Goal: Task Accomplishment & Management: Manage account settings

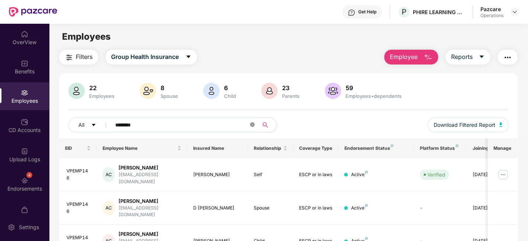
click at [252, 123] on icon "close-circle" at bounding box center [252, 125] width 4 height 4
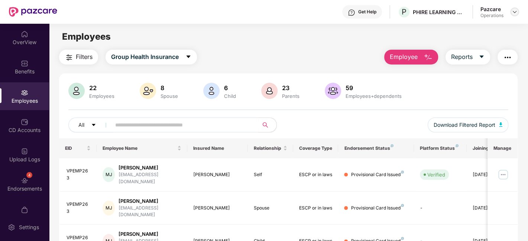
click at [515, 13] on img at bounding box center [515, 12] width 6 height 6
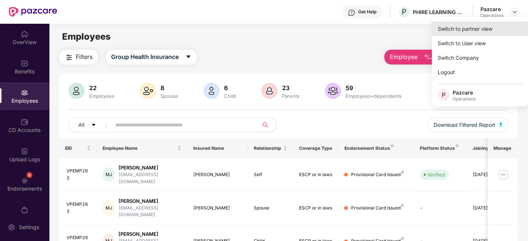
click at [466, 26] on div "Switch to partner view" at bounding box center [480, 29] width 97 height 14
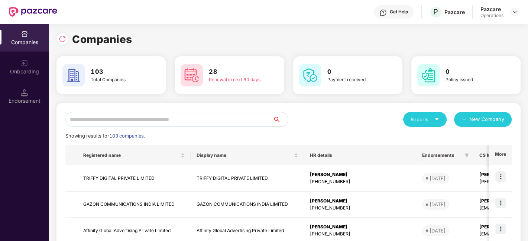
click at [195, 117] on input "text" at bounding box center [169, 119] width 208 height 15
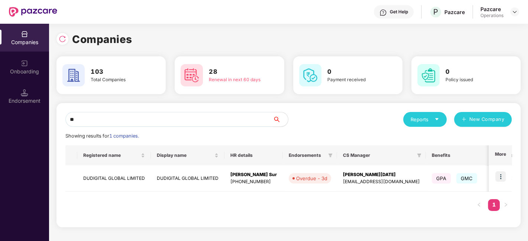
type input "*"
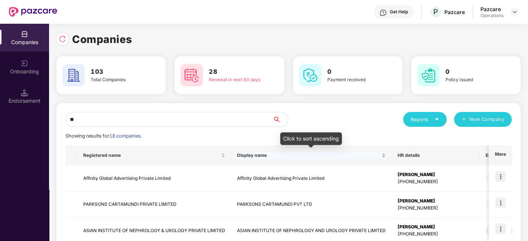
type input "*"
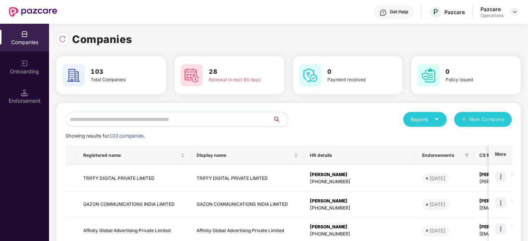
click at [177, 118] on input "text" at bounding box center [169, 119] width 208 height 15
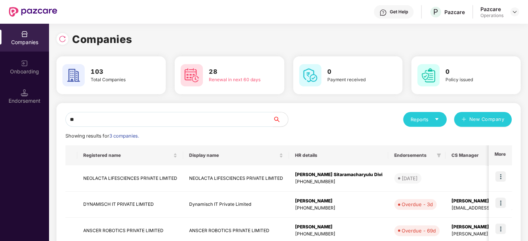
type input "*"
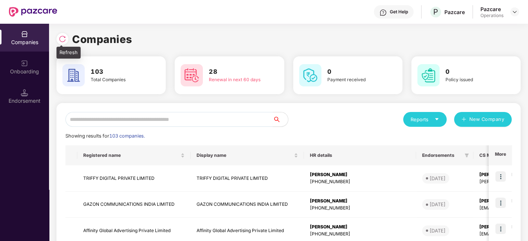
click at [60, 39] on img at bounding box center [62, 38] width 7 height 7
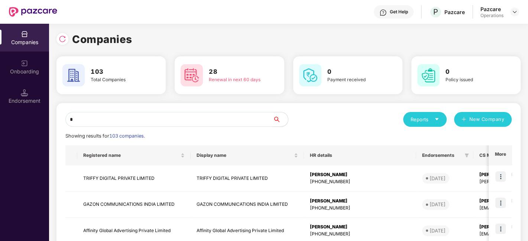
click at [122, 116] on input "*" at bounding box center [169, 119] width 208 height 15
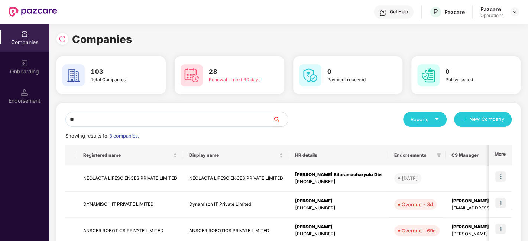
type input "*"
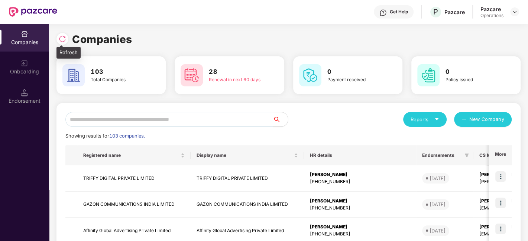
click at [63, 41] on img at bounding box center [62, 38] width 7 height 7
click at [152, 116] on input "text" at bounding box center [169, 119] width 208 height 15
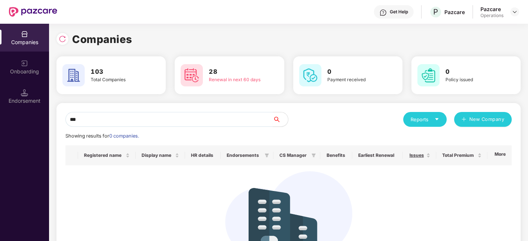
click at [316, 107] on div "*** Reports New Company Showing results for 0 companies. Registered name Displa…" at bounding box center [288, 198] width 464 height 191
click at [156, 123] on input "***" at bounding box center [169, 119] width 208 height 15
type input "*"
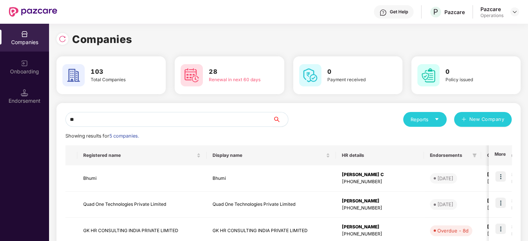
type input "*"
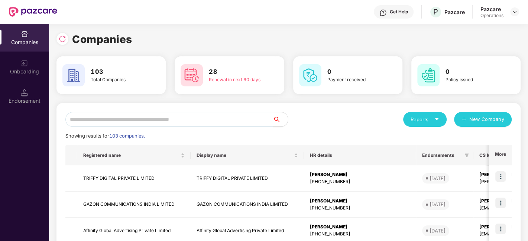
click at [122, 120] on input "text" at bounding box center [169, 119] width 208 height 15
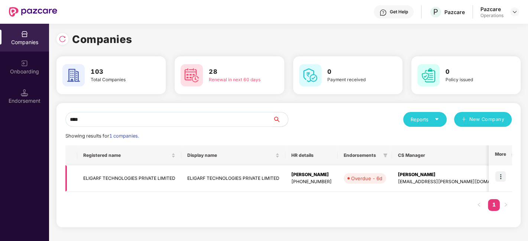
type input "****"
click at [116, 176] on td "ELIGARF TECHNOLOGIES PRIVATE LIMITED" at bounding box center [129, 179] width 104 height 26
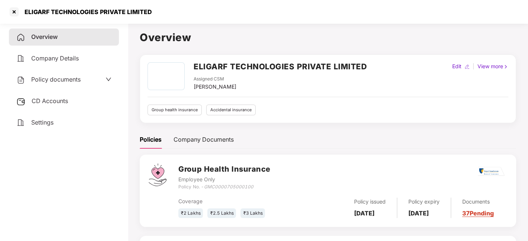
click at [60, 81] on span "Policy documents" at bounding box center [55, 79] width 49 height 7
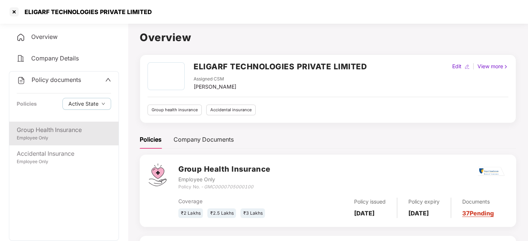
click at [46, 139] on div "Employee Only" at bounding box center [64, 138] width 94 height 7
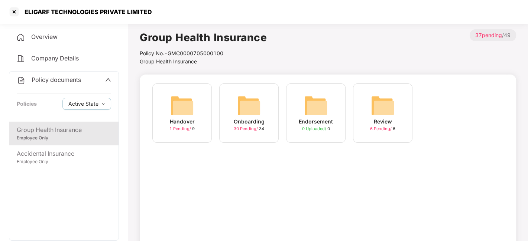
click at [260, 99] on img at bounding box center [249, 106] width 24 height 24
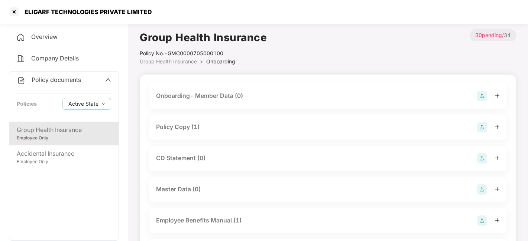
click at [84, 135] on div "Employee Only" at bounding box center [64, 138] width 94 height 7
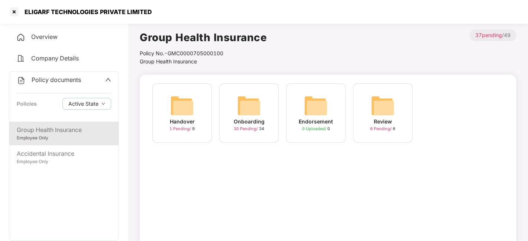
click at [311, 105] on img at bounding box center [316, 106] width 24 height 24
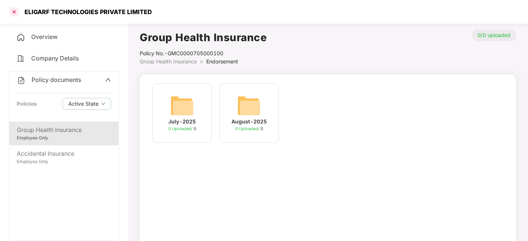
click at [13, 14] on div at bounding box center [14, 12] width 12 height 12
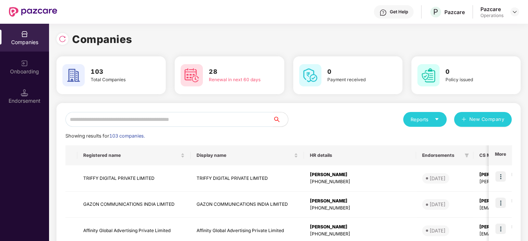
click at [128, 123] on input "text" at bounding box center [169, 119] width 208 height 15
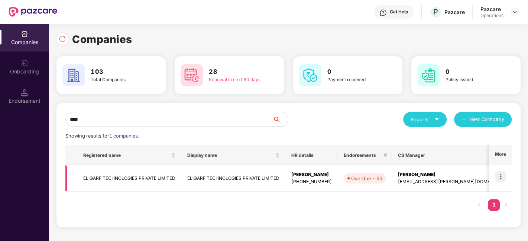
type input "****"
click at [141, 176] on td "ELIGARF TECHNOLOGIES PRIVATE LIMITED" at bounding box center [129, 179] width 104 height 26
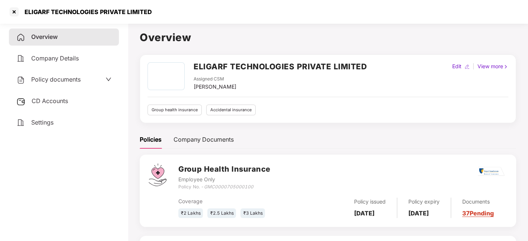
click at [62, 82] on span "Policy documents" at bounding box center [55, 79] width 49 height 7
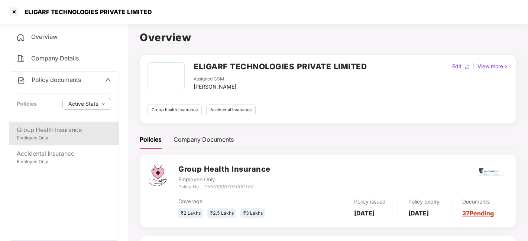
click at [55, 133] on div "Group Health Insurance" at bounding box center [64, 130] width 94 height 9
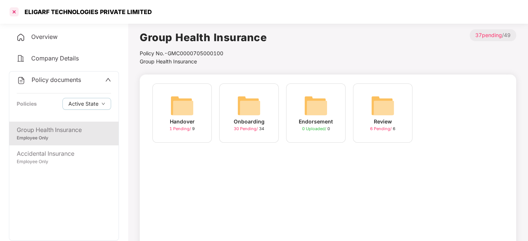
click at [14, 13] on div at bounding box center [14, 12] width 12 height 12
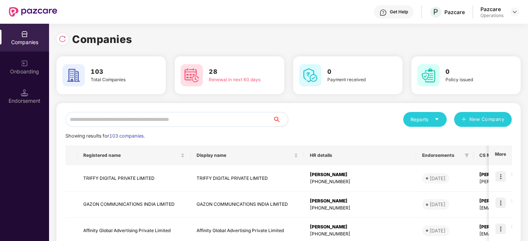
click at [129, 122] on input "text" at bounding box center [169, 119] width 208 height 15
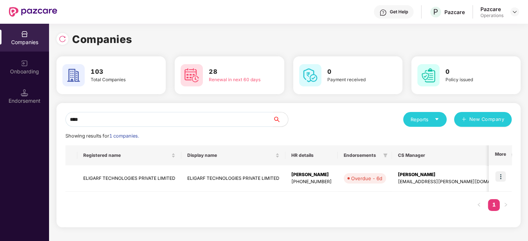
type input "****"
click at [145, 173] on td "ELIGARF TECHNOLOGIES PRIVATE LIMITED" at bounding box center [129, 179] width 104 height 26
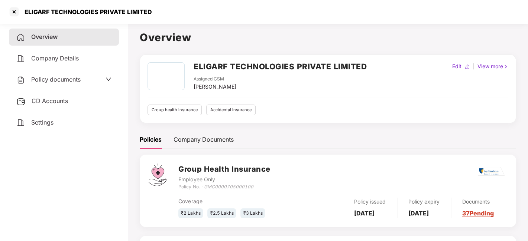
click at [46, 81] on span "Policy documents" at bounding box center [55, 79] width 49 height 7
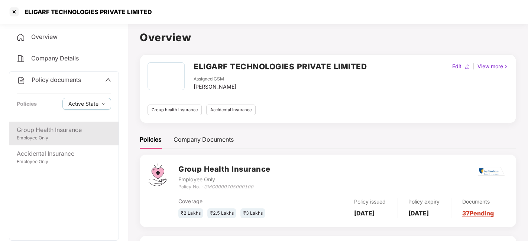
click at [56, 141] on div "Employee Only" at bounding box center [64, 138] width 94 height 7
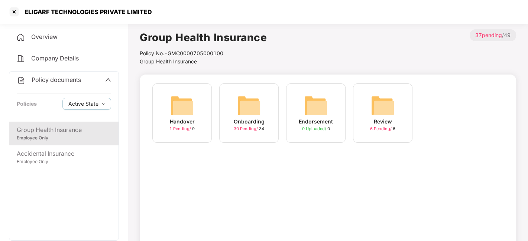
click at [306, 114] on img at bounding box center [316, 106] width 24 height 24
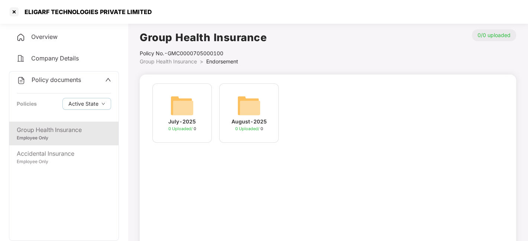
click at [182, 103] on img at bounding box center [182, 106] width 24 height 24
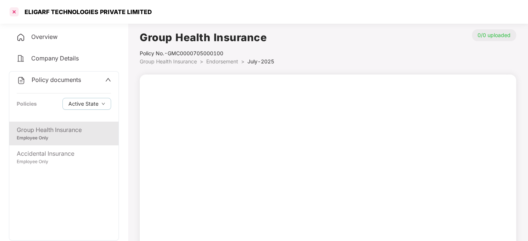
click at [14, 14] on div at bounding box center [14, 12] width 12 height 12
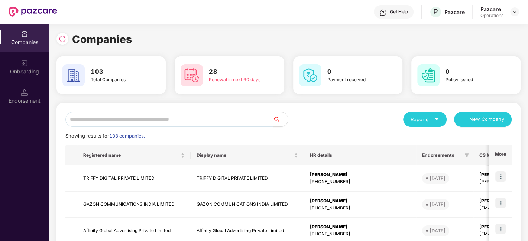
click at [119, 118] on input "text" at bounding box center [169, 119] width 208 height 15
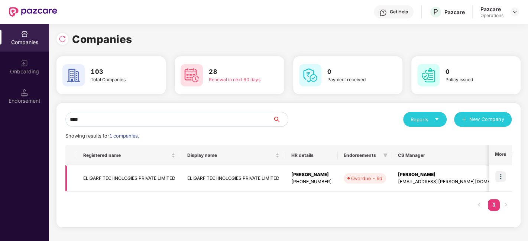
type input "****"
click at [500, 176] on img at bounding box center [500, 177] width 10 height 10
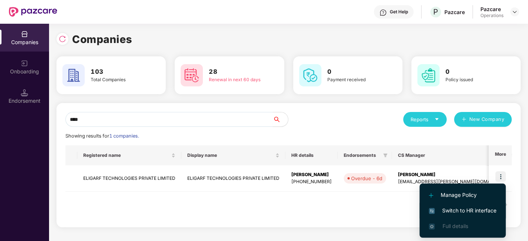
click at [458, 212] on span "Switch to HR interface" at bounding box center [463, 211] width 68 height 8
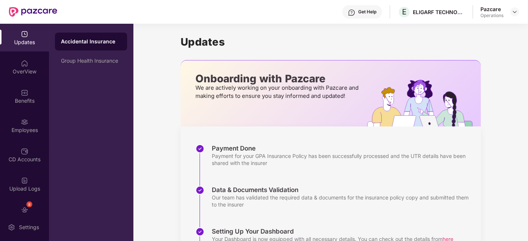
scroll to position [45, 0]
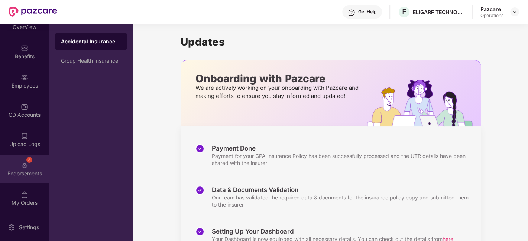
click at [17, 161] on div "8 Endorsements" at bounding box center [24, 169] width 49 height 28
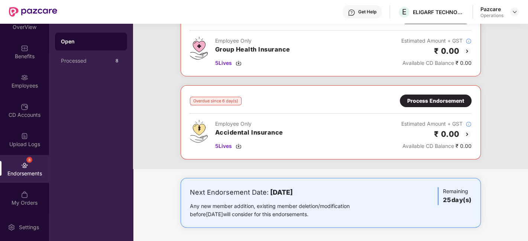
scroll to position [0, 0]
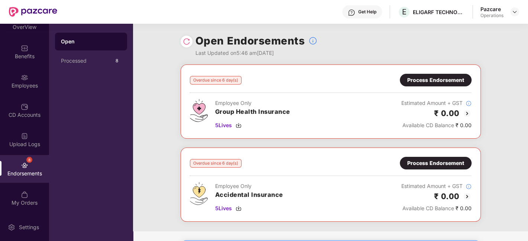
click at [426, 78] on div "Process Endorsement" at bounding box center [435, 80] width 57 height 8
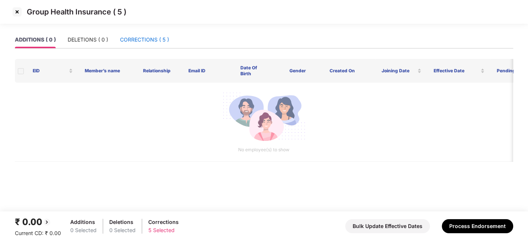
click at [140, 36] on div "CORRECTIONS ( 5 )" at bounding box center [144, 40] width 49 height 8
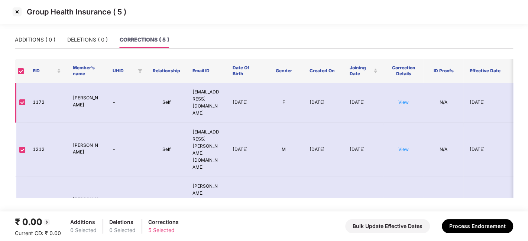
scroll to position [50, 0]
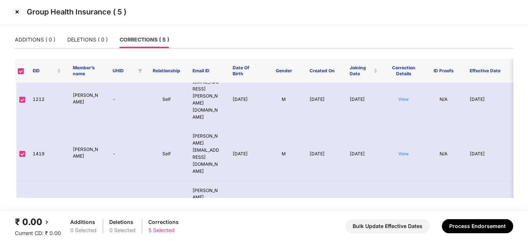
click at [17, 14] on img at bounding box center [17, 12] width 12 height 12
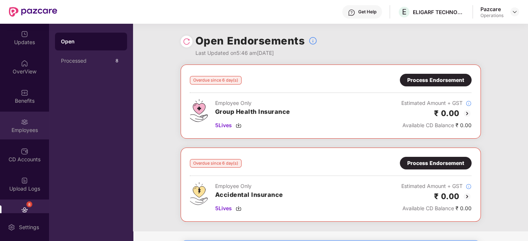
click at [16, 121] on div "Employees" at bounding box center [24, 126] width 49 height 28
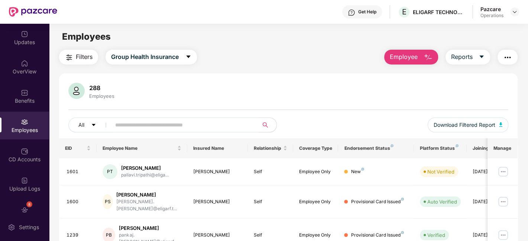
paste input "****"
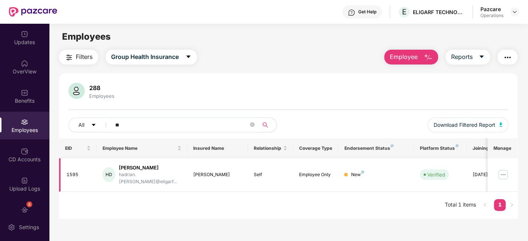
type input "*"
paste input "****"
type input "*"
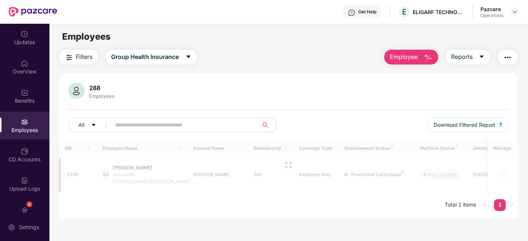
paste input "****"
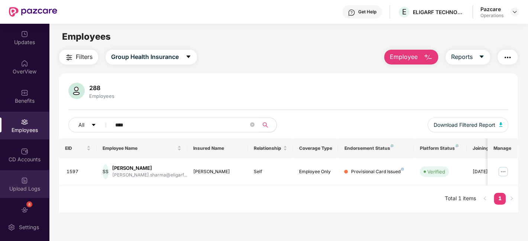
scroll to position [45, 0]
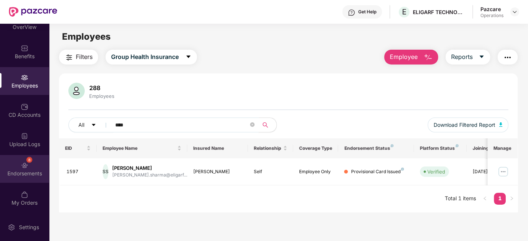
type input "****"
click at [15, 168] on div "8 Endorsements" at bounding box center [24, 169] width 49 height 28
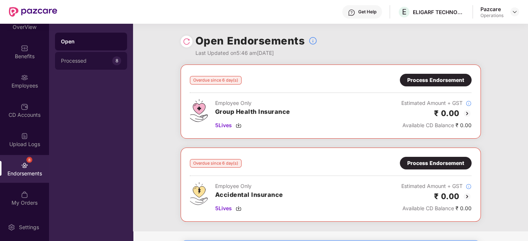
click at [77, 63] on div "Processed" at bounding box center [86, 61] width 51 height 6
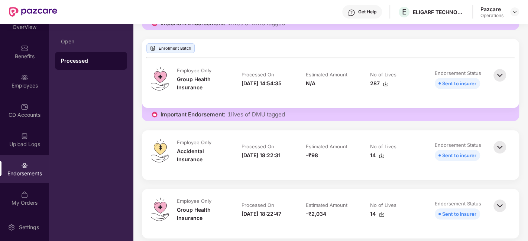
scroll to position [173, 0]
click at [219, 160] on div "Accidental Insurance" at bounding box center [201, 155] width 49 height 16
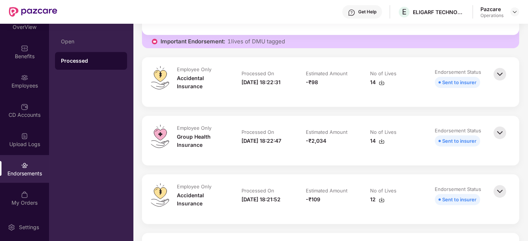
scroll to position [247, 0]
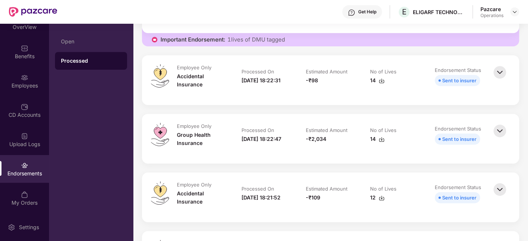
click at [500, 129] on img at bounding box center [500, 131] width 16 height 16
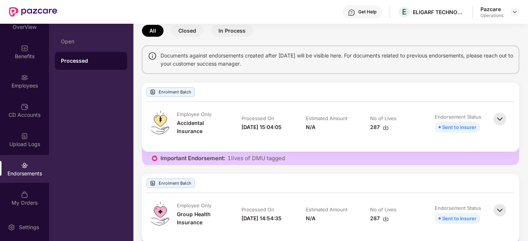
scroll to position [0, 0]
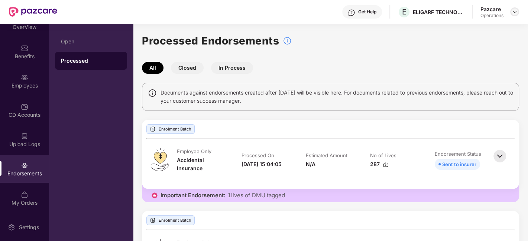
click at [517, 13] on img at bounding box center [515, 12] width 6 height 6
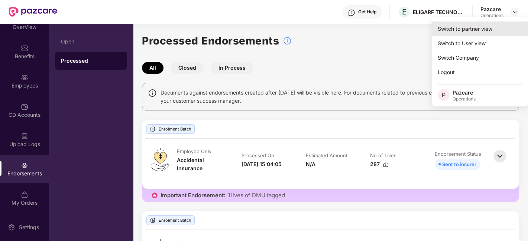
click at [473, 32] on div "Switch to partner view" at bounding box center [480, 29] width 97 height 14
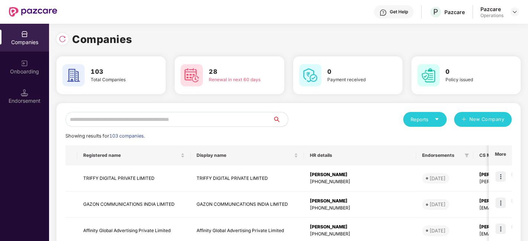
click at [194, 127] on input "text" at bounding box center [169, 119] width 208 height 15
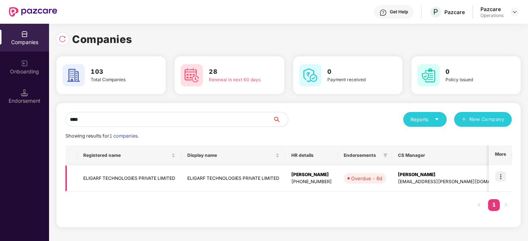
type input "****"
click at [190, 182] on td "ELIGARF TECHNOLOGIES PRIVATE LIMITED" at bounding box center [233, 179] width 104 height 26
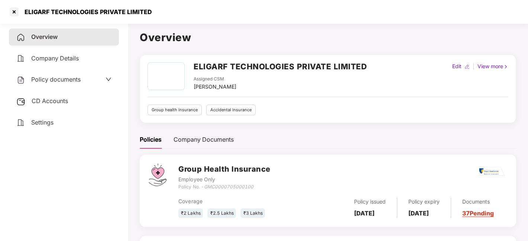
click at [48, 83] on div "Policy documents" at bounding box center [48, 80] width 64 height 10
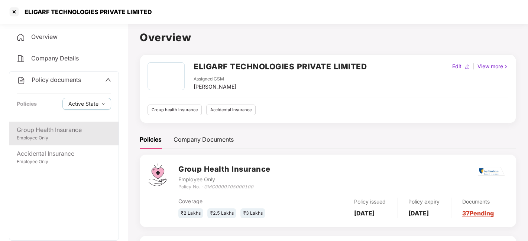
click at [51, 126] on div "Group Health Insurance" at bounding box center [64, 130] width 94 height 9
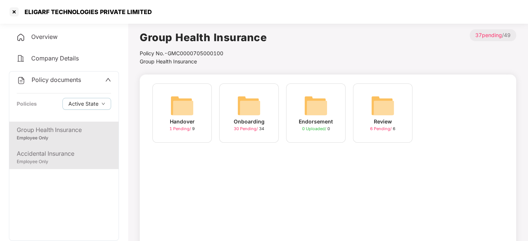
click at [67, 153] on div "Accidental Insurance" at bounding box center [64, 153] width 94 height 9
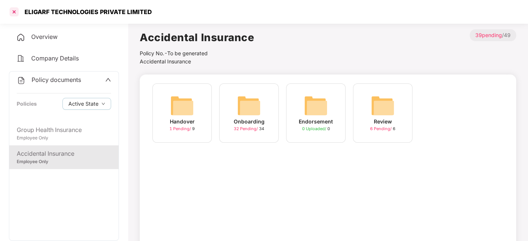
click at [14, 11] on div at bounding box center [14, 12] width 12 height 12
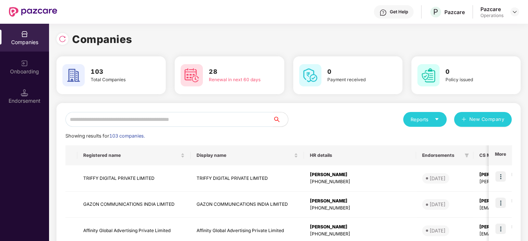
click at [125, 120] on input "text" at bounding box center [169, 119] width 208 height 15
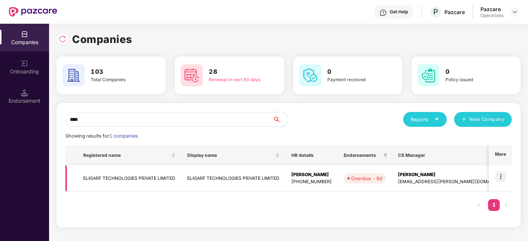
type input "****"
click at [502, 176] on img at bounding box center [500, 177] width 10 height 10
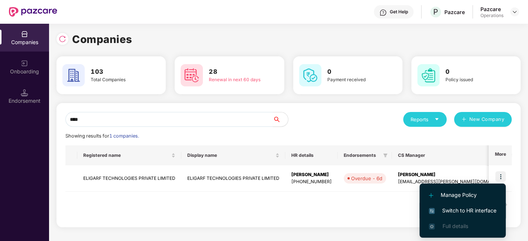
click at [454, 213] on span "Switch to HR interface" at bounding box center [463, 211] width 68 height 8
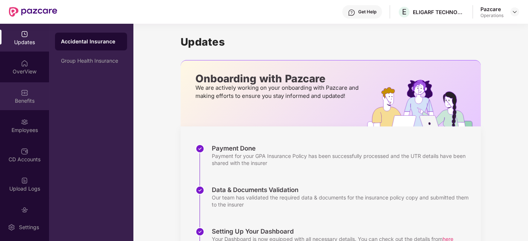
click at [19, 84] on div "Benefits" at bounding box center [24, 96] width 49 height 28
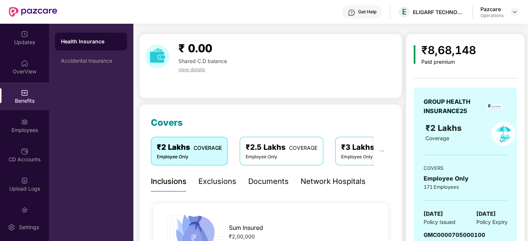
scroll to position [10, 0]
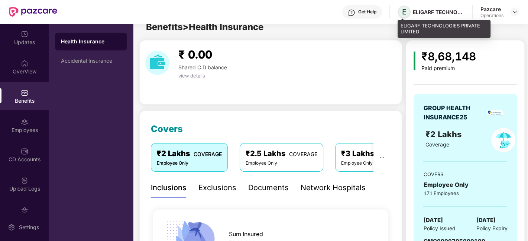
click at [403, 11] on span "E" at bounding box center [404, 11] width 4 height 9
drag, startPoint x: 400, startPoint y: 26, endPoint x: 422, endPoint y: 32, distance: 22.3
click at [422, 32] on div "ELIGARF TECHNOLOGIES PRIVATE LIMITED" at bounding box center [444, 28] width 93 height 17
copy div "ELIGARF TECHNOLOGIES PRIVATE LIMITED"
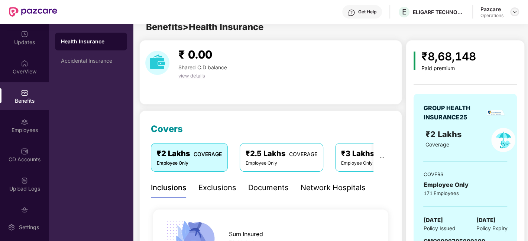
click at [513, 11] on img at bounding box center [515, 12] width 6 height 6
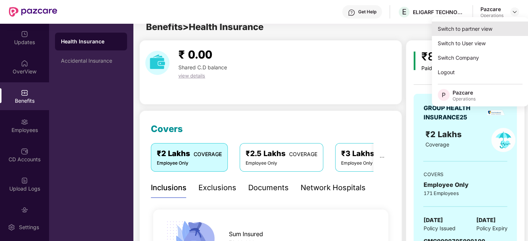
click at [466, 26] on div "Switch to partner view" at bounding box center [480, 29] width 97 height 14
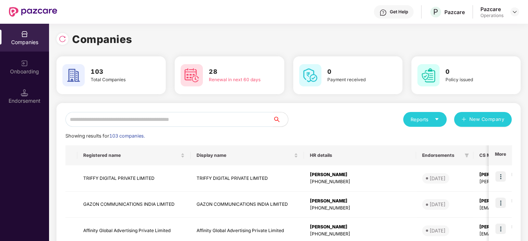
click at [146, 116] on input "text" at bounding box center [169, 119] width 208 height 15
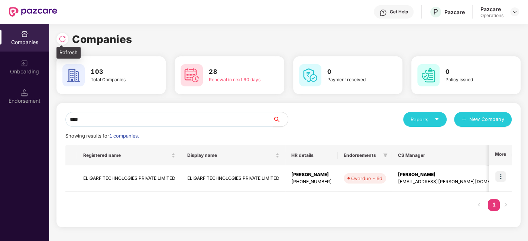
click at [61, 40] on img at bounding box center [62, 38] width 7 height 7
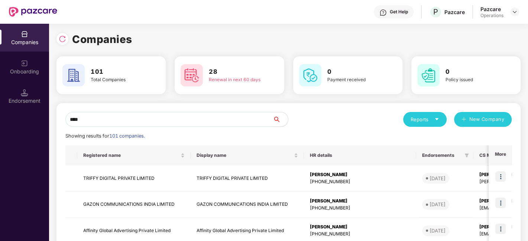
click at [132, 121] on input "****" at bounding box center [169, 119] width 208 height 15
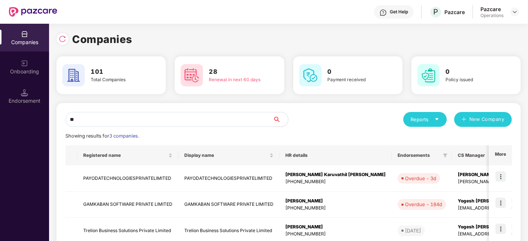
type input "*"
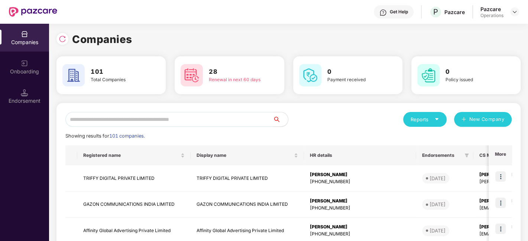
click at [138, 119] on input "text" at bounding box center [169, 119] width 208 height 15
type input "*"
click at [92, 116] on input "text" at bounding box center [169, 119] width 208 height 15
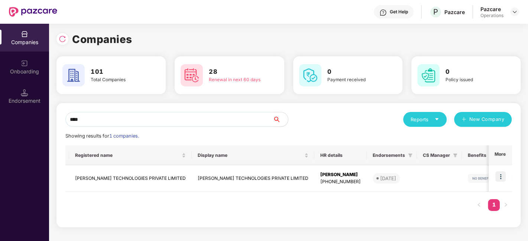
scroll to position [0, 0]
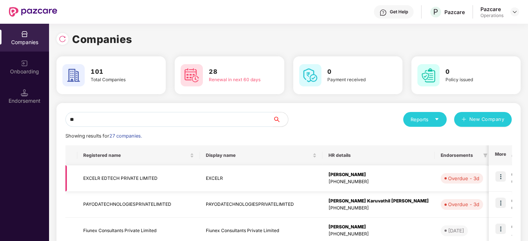
type input "*"
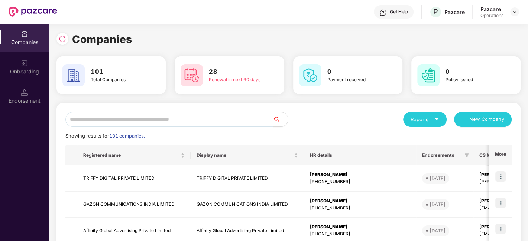
click at [111, 114] on input "text" at bounding box center [169, 119] width 208 height 15
paste input "**********"
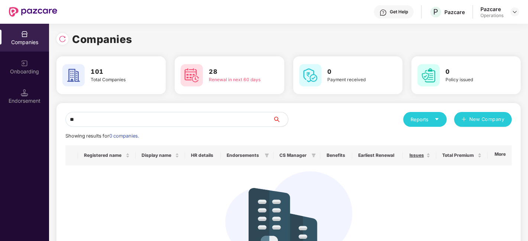
type input "*"
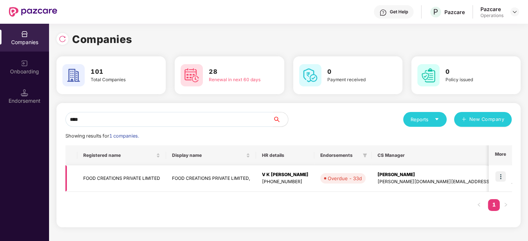
type input "****"
click at [114, 177] on td "FOOD CREATIONS PRIVATE LIMITED" at bounding box center [121, 179] width 89 height 26
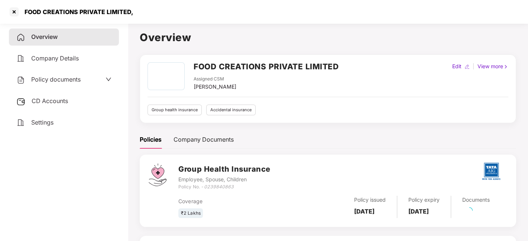
click at [53, 78] on span "Policy documents" at bounding box center [55, 79] width 49 height 7
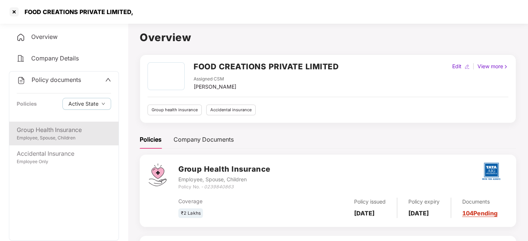
click at [49, 140] on div "Employee, Spouse, Children" at bounding box center [64, 138] width 94 height 7
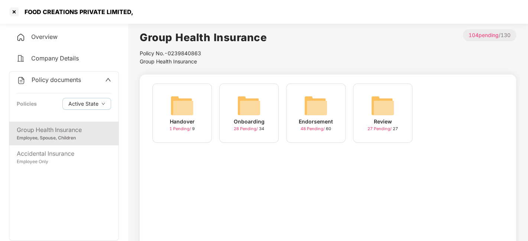
click at [321, 111] on img at bounding box center [316, 106] width 24 height 24
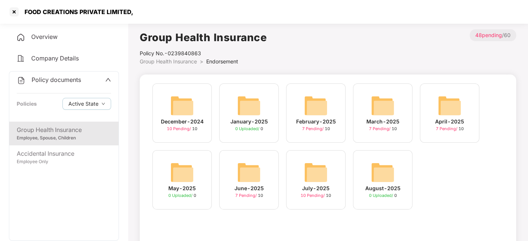
click at [321, 165] on img at bounding box center [316, 173] width 24 height 24
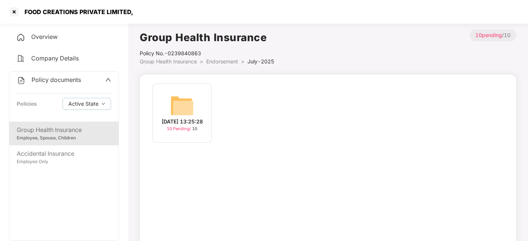
click at [179, 104] on img at bounding box center [182, 106] width 24 height 24
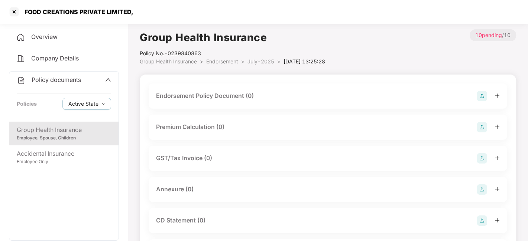
click at [480, 95] on img at bounding box center [482, 96] width 10 height 10
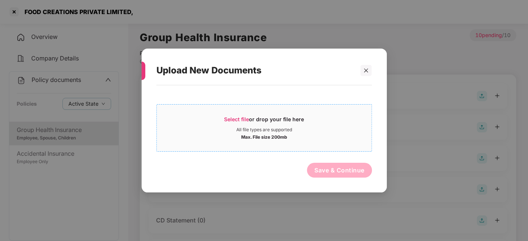
click at [279, 123] on div "Select file or drop your file here" at bounding box center [264, 121] width 80 height 11
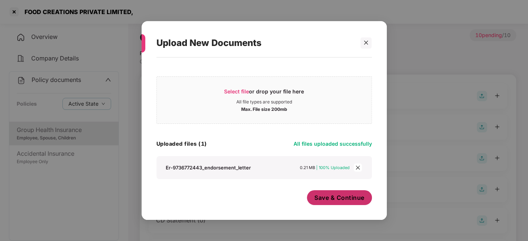
click at [320, 192] on button "Save & Continue" at bounding box center [339, 198] width 65 height 15
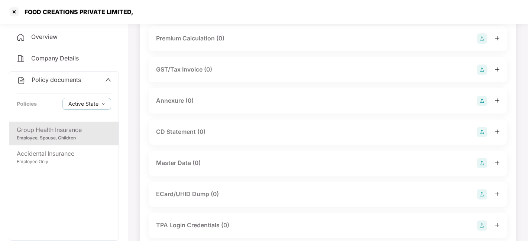
scroll to position [143, 0]
click at [474, 106] on div "Annexure (0)" at bounding box center [328, 100] width 344 height 10
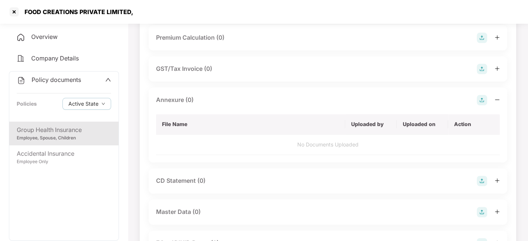
click at [482, 105] on img at bounding box center [482, 100] width 10 height 10
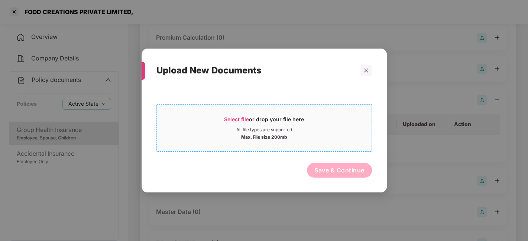
click at [337, 134] on div "Max. File size 200mb" at bounding box center [264, 136] width 215 height 7
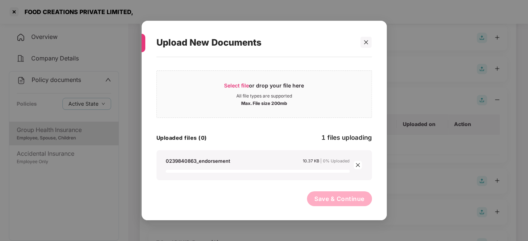
scroll to position [0, 0]
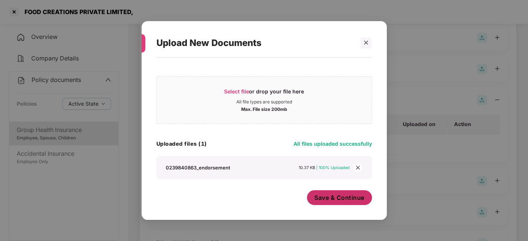
click at [350, 201] on span "Save & Continue" at bounding box center [339, 198] width 50 height 8
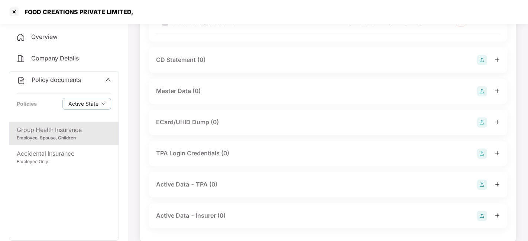
scroll to position [274, 0]
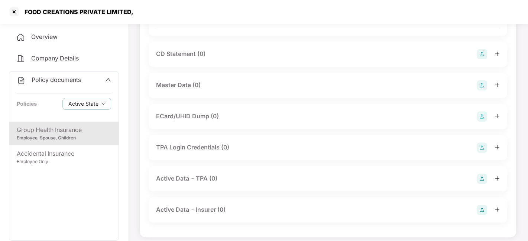
click at [482, 91] on img at bounding box center [482, 85] width 10 height 10
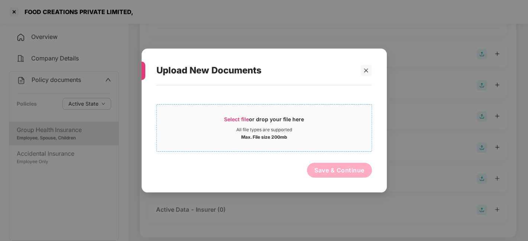
click at [320, 112] on span "Select file or drop your file here All file types are supported Max. File size …" at bounding box center [264, 128] width 215 height 36
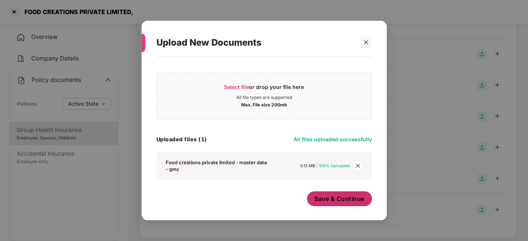
click at [315, 195] on span "Save & Continue" at bounding box center [339, 199] width 50 height 8
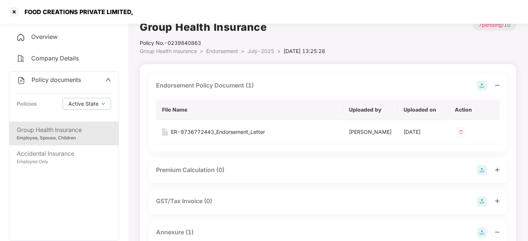
scroll to position [0, 0]
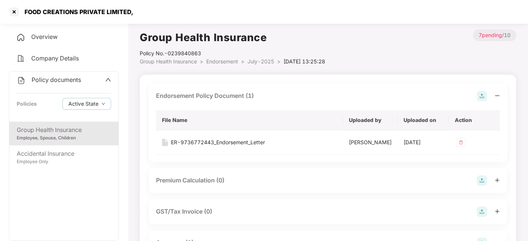
click at [256, 59] on span "July-2025" at bounding box center [260, 61] width 27 height 6
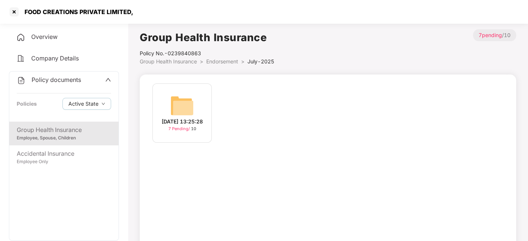
click at [76, 78] on span "Policy documents" at bounding box center [56, 79] width 49 height 7
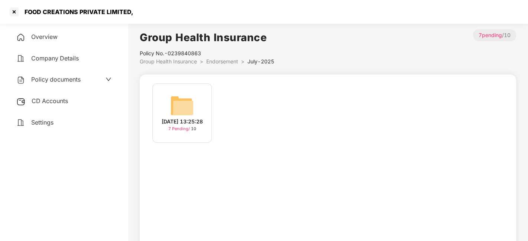
click at [61, 95] on div "CD Accounts" at bounding box center [64, 101] width 110 height 17
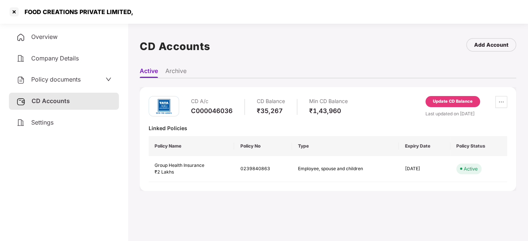
click at [451, 106] on div "Update CD Balance" at bounding box center [452, 101] width 55 height 11
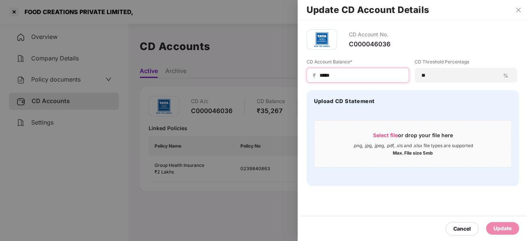
click at [345, 78] on input "*****" at bounding box center [361, 76] width 84 height 8
type input "*"
type input "*****"
click at [504, 225] on div "Update" at bounding box center [502, 229] width 18 height 8
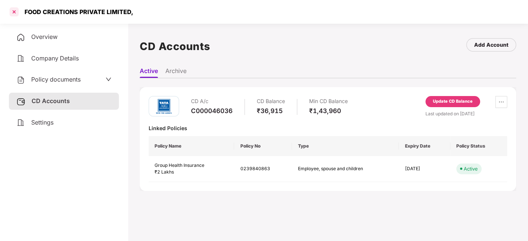
click at [16, 13] on div at bounding box center [14, 12] width 12 height 12
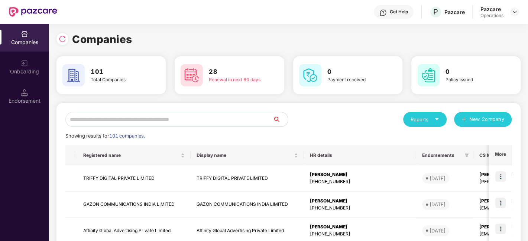
click at [149, 120] on input "text" at bounding box center [169, 119] width 208 height 15
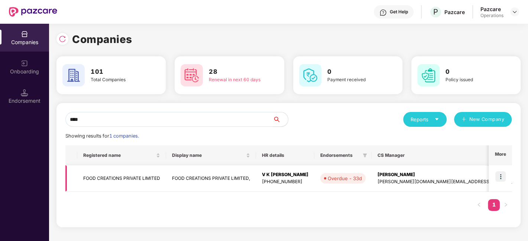
type input "****"
click at [499, 176] on img at bounding box center [500, 177] width 10 height 10
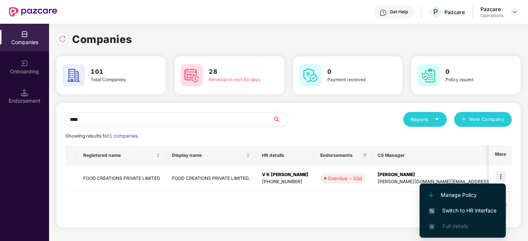
click at [460, 205] on li "Switch to HR interface" at bounding box center [462, 211] width 86 height 16
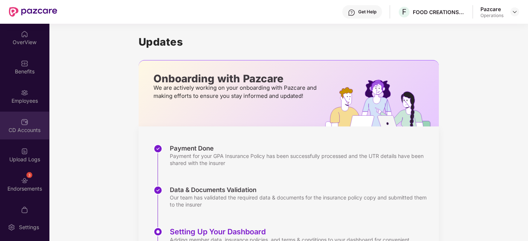
scroll to position [15, 0]
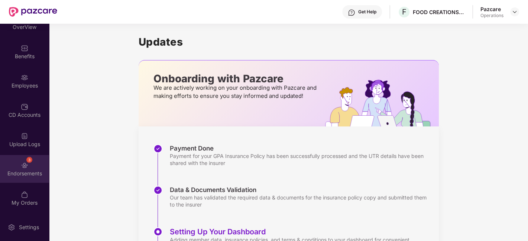
click at [16, 155] on div "3 Endorsements" at bounding box center [24, 169] width 49 height 28
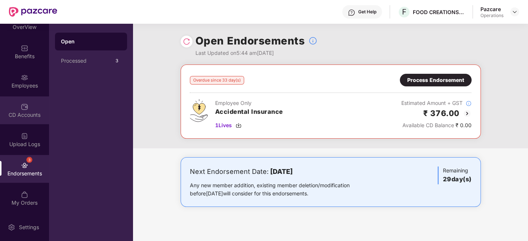
scroll to position [0, 0]
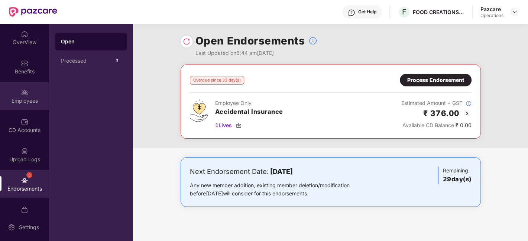
click at [17, 98] on div "Employees" at bounding box center [24, 100] width 49 height 7
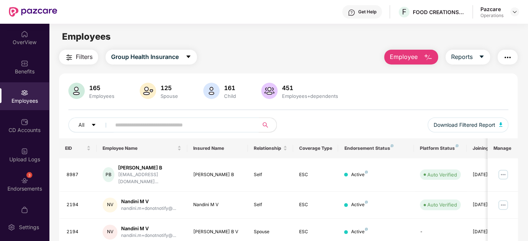
click at [141, 122] on input "text" at bounding box center [181, 125] width 133 height 11
paste input "****"
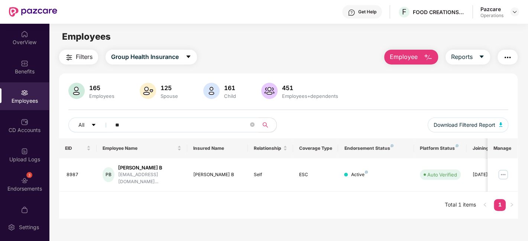
type input "*"
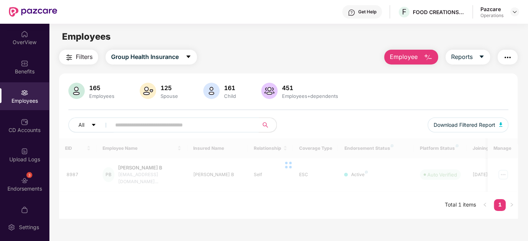
paste input "****"
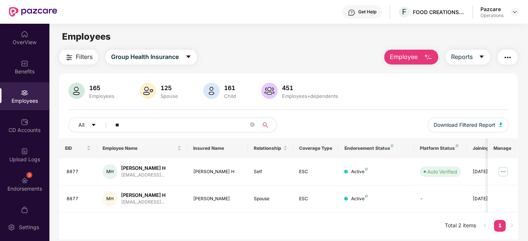
type input "*"
paste input "***"
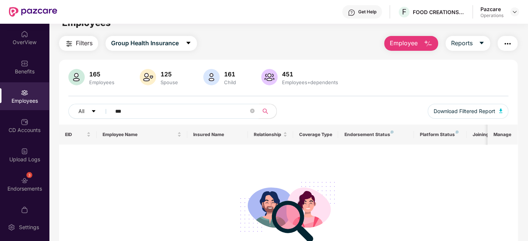
scroll to position [13, 0]
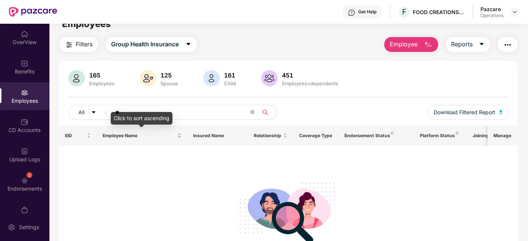
type input "*"
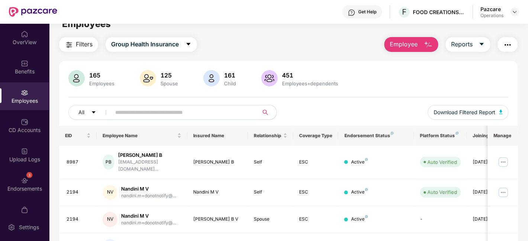
paste input "***"
click at [166, 116] on input "text" at bounding box center [181, 112] width 133 height 11
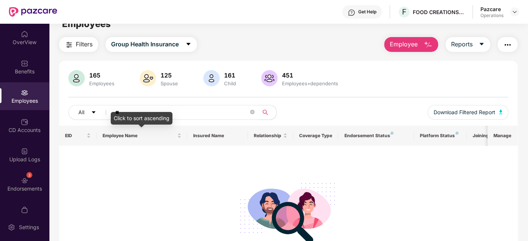
type input "*"
paste input "**********"
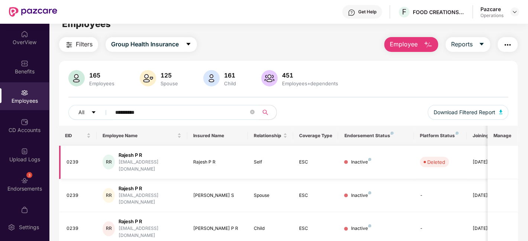
scroll to position [51, 0]
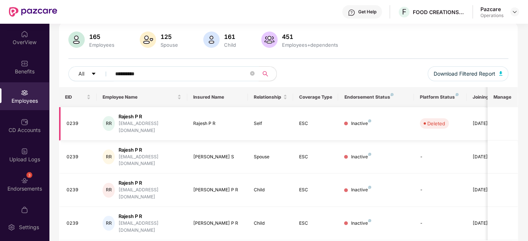
type input "**********"
click at [513, 11] on img at bounding box center [515, 12] width 6 height 6
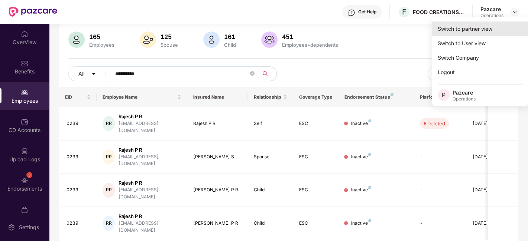
click at [464, 25] on div "Switch to partner view" at bounding box center [480, 29] width 97 height 14
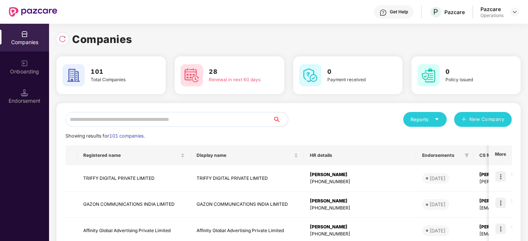
click at [210, 115] on input "text" at bounding box center [169, 119] width 208 height 15
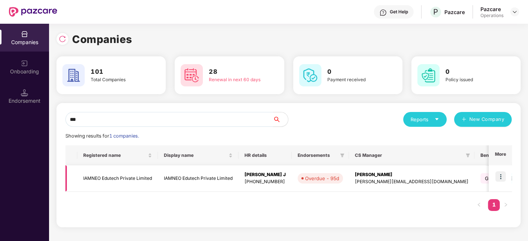
type input "***"
click at [134, 178] on td "IAMNEO Edutech Private Limited" at bounding box center [117, 179] width 81 height 26
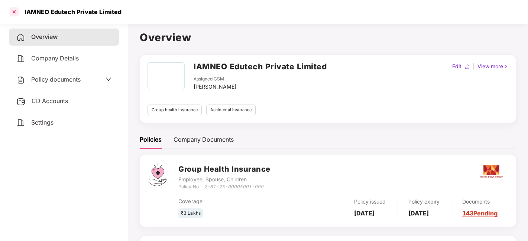
click at [14, 14] on div at bounding box center [14, 12] width 12 height 12
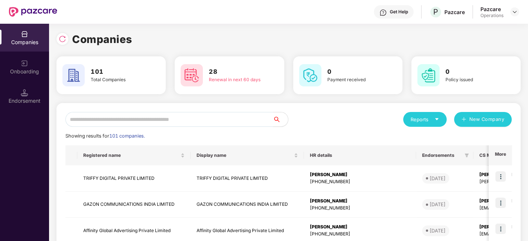
click at [150, 118] on input "text" at bounding box center [169, 119] width 208 height 15
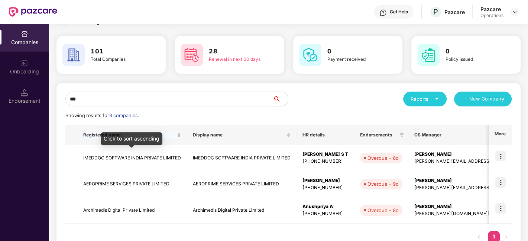
scroll to position [21, 0]
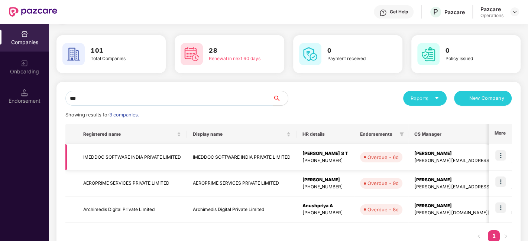
type input "***"
click at [104, 159] on td "IMEDDOC SOFTWARE INDIA PRIVATE LIMITED" at bounding box center [132, 158] width 110 height 26
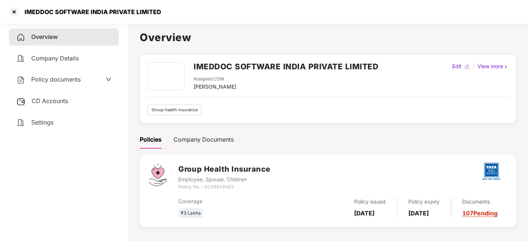
click at [55, 81] on span "Policy documents" at bounding box center [55, 79] width 49 height 7
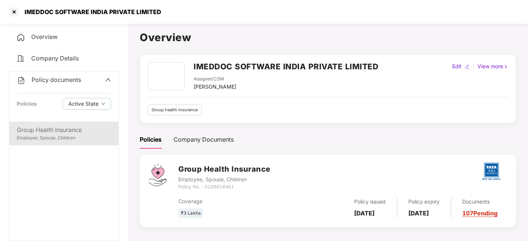
click at [53, 126] on div "Group Health Insurance" at bounding box center [64, 130] width 94 height 9
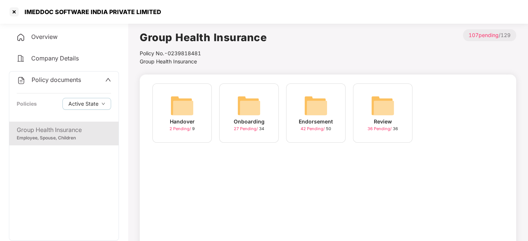
click at [314, 101] on img at bounding box center [316, 106] width 24 height 24
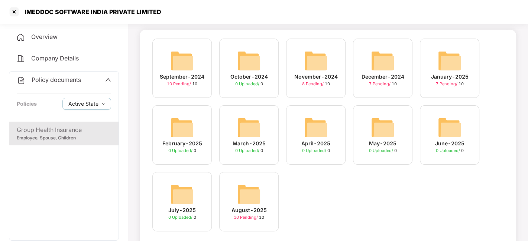
scroll to position [60, 0]
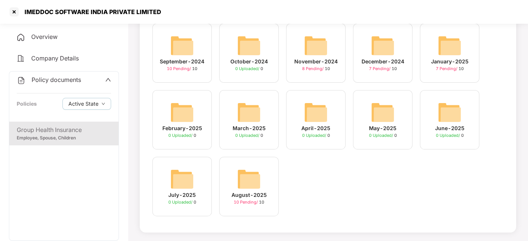
click at [234, 174] on div "August-2025 10 Pending / 10" at bounding box center [248, 186] width 59 height 59
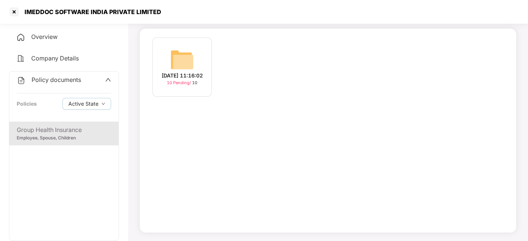
click at [180, 62] on img at bounding box center [182, 60] width 24 height 24
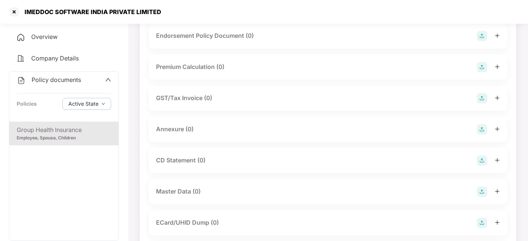
scroll to position [0, 0]
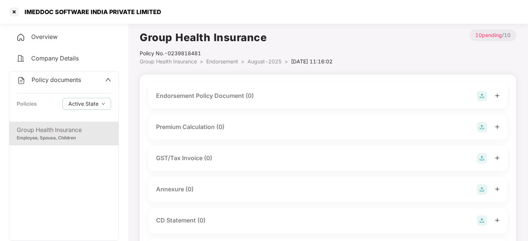
click at [481, 98] on img at bounding box center [482, 96] width 10 height 10
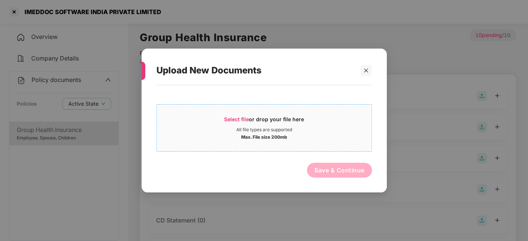
click at [344, 124] on div "Select file or drop your file here" at bounding box center [264, 121] width 215 height 11
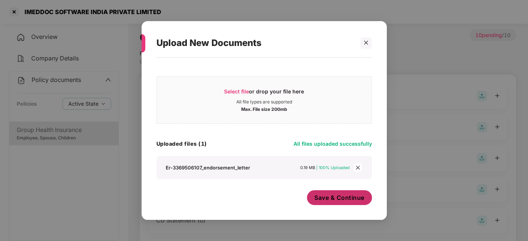
click at [335, 200] on span "Save & Continue" at bounding box center [339, 198] width 50 height 8
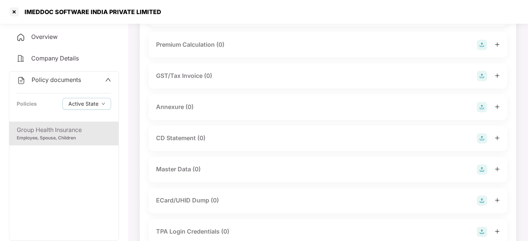
scroll to position [137, 0]
click at [482, 112] on img at bounding box center [482, 106] width 10 height 10
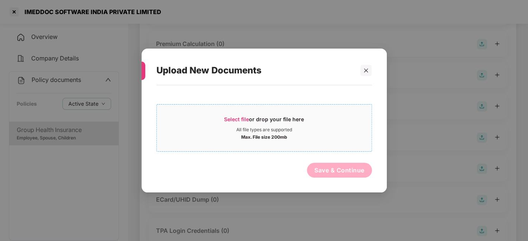
click at [342, 124] on div "Select file or drop your file here" at bounding box center [264, 121] width 215 height 11
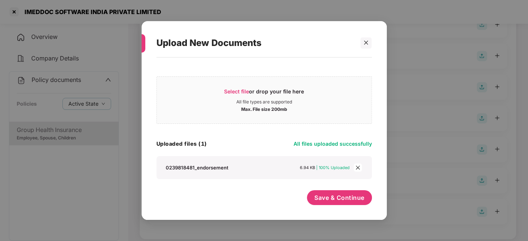
scroll to position [226, 0]
click at [322, 203] on button "Save & Continue" at bounding box center [339, 198] width 65 height 15
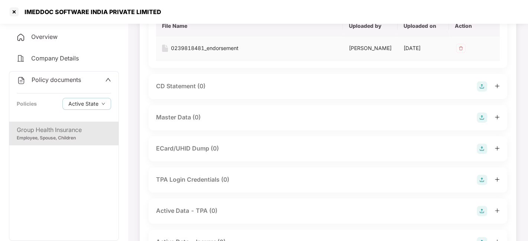
scroll to position [242, 0]
click at [479, 123] on img at bounding box center [482, 117] width 10 height 10
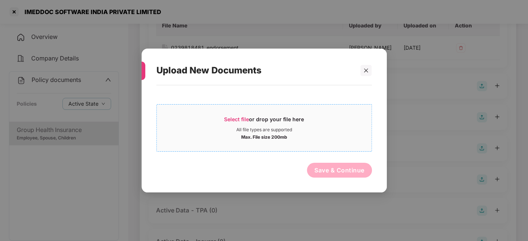
click at [334, 132] on div "All file types are supported" at bounding box center [264, 130] width 215 height 6
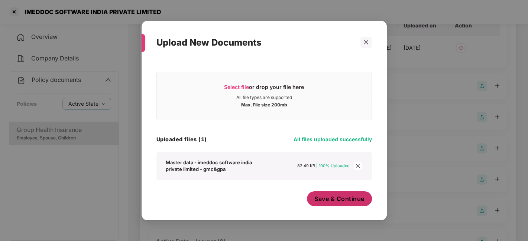
scroll to position [4, 0]
click at [326, 196] on span "Save & Continue" at bounding box center [339, 199] width 50 height 8
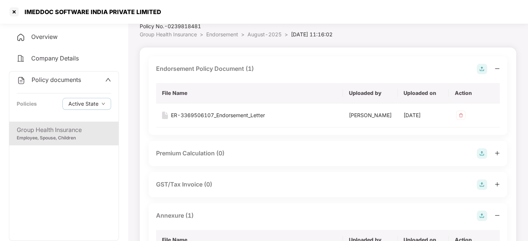
scroll to position [0, 0]
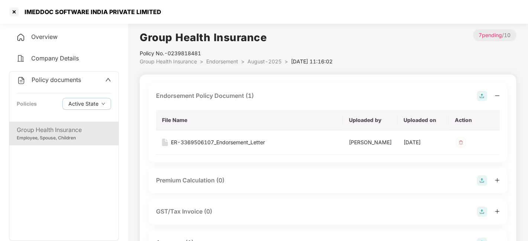
click at [257, 61] on span "August-2025" at bounding box center [264, 61] width 34 height 6
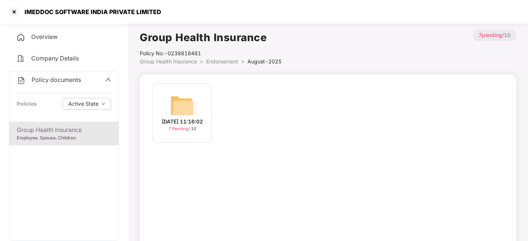
scroll to position [46, 0]
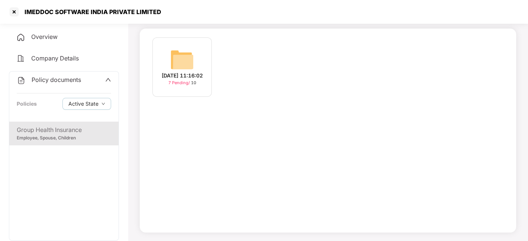
click at [67, 77] on span "Policy documents" at bounding box center [56, 79] width 49 height 7
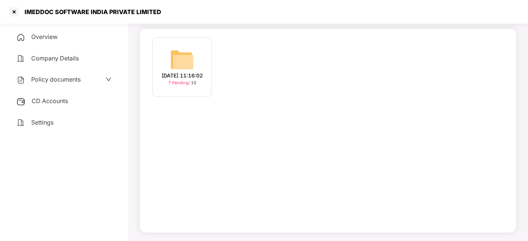
click at [53, 103] on span "CD Accounts" at bounding box center [50, 100] width 36 height 7
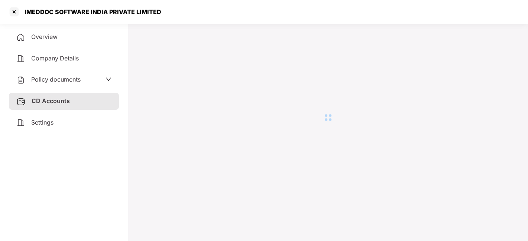
scroll to position [20, 0]
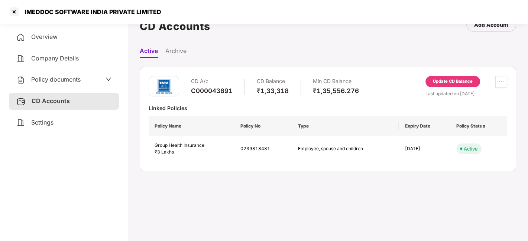
click at [432, 87] on div "Update CD Balance" at bounding box center [452, 83] width 55 height 14
click at [447, 83] on div "Update CD Balance" at bounding box center [453, 81] width 40 height 7
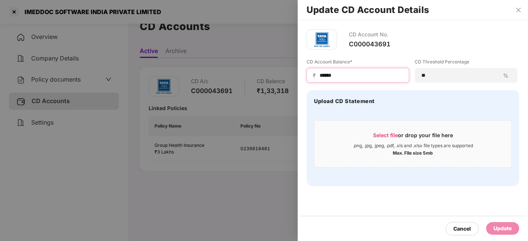
click at [353, 76] on input "******" at bounding box center [361, 76] width 84 height 8
type input "*"
type input "******"
click at [497, 229] on div "Update" at bounding box center [502, 229] width 18 height 8
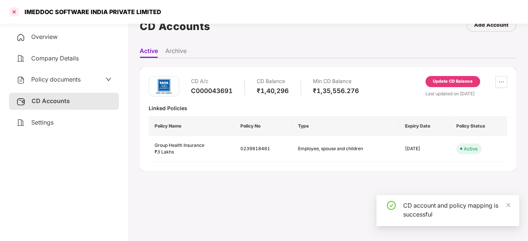
click at [12, 13] on div at bounding box center [14, 12] width 12 height 12
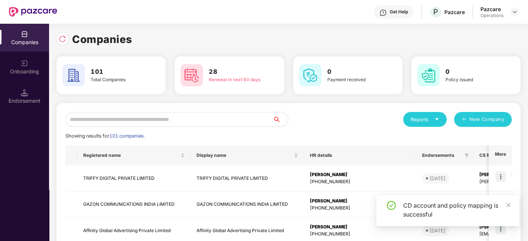
scroll to position [0, 0]
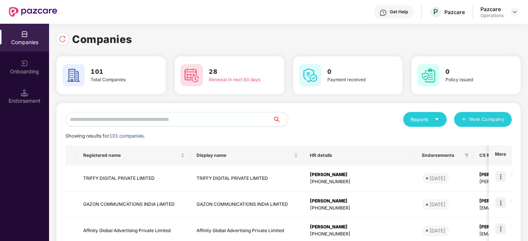
click at [100, 120] on input "text" at bounding box center [169, 119] width 208 height 15
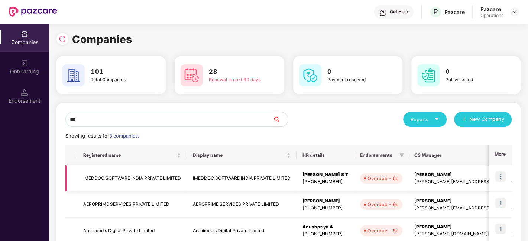
type input "***"
click at [501, 176] on img at bounding box center [500, 177] width 10 height 10
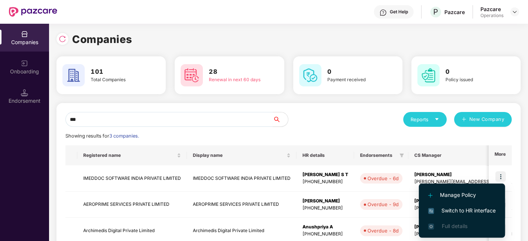
click at [456, 214] on span "Switch to HR interface" at bounding box center [462, 211] width 68 height 8
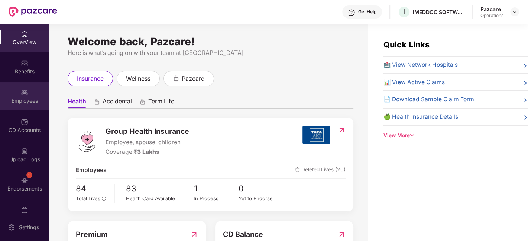
click at [8, 88] on div "Employees" at bounding box center [24, 96] width 49 height 28
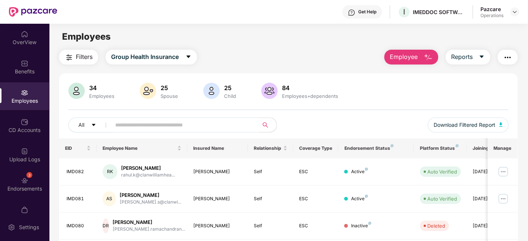
click at [185, 120] on input "text" at bounding box center [181, 125] width 133 height 11
paste input "******"
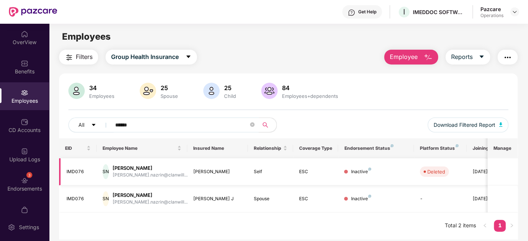
type input "******"
click at [512, 12] on img at bounding box center [515, 12] width 6 height 6
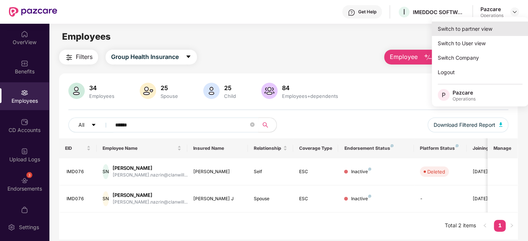
click at [467, 31] on div "Switch to partner view" at bounding box center [480, 29] width 97 height 14
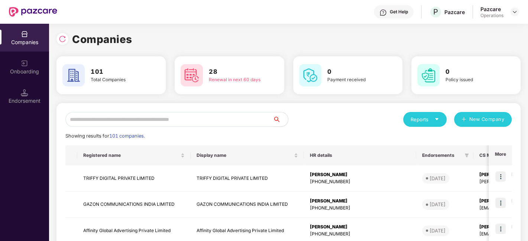
click at [239, 120] on input "text" at bounding box center [169, 119] width 208 height 15
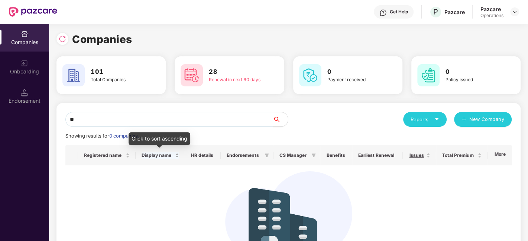
type input "*"
click at [191, 114] on input "***" at bounding box center [169, 119] width 208 height 15
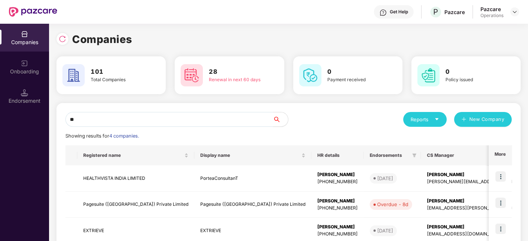
type input "*"
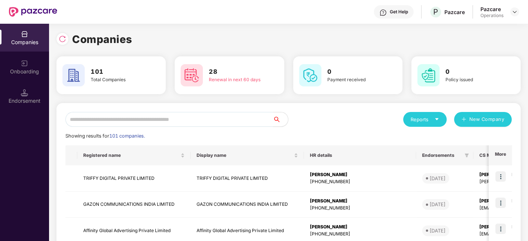
click at [170, 123] on input "text" at bounding box center [169, 119] width 208 height 15
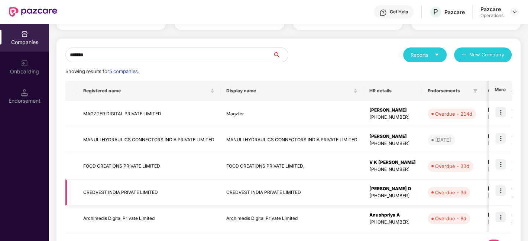
scroll to position [64, 0]
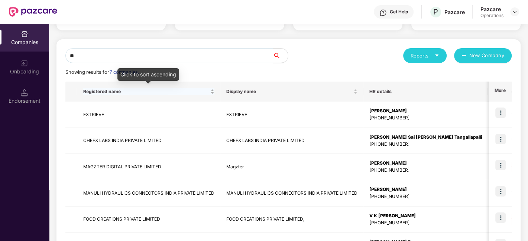
type input "*"
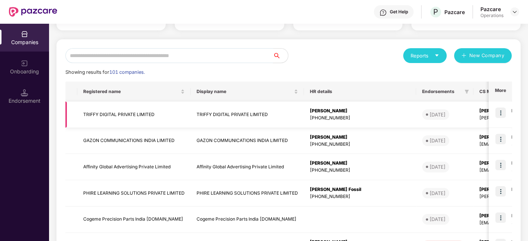
scroll to position [0, 0]
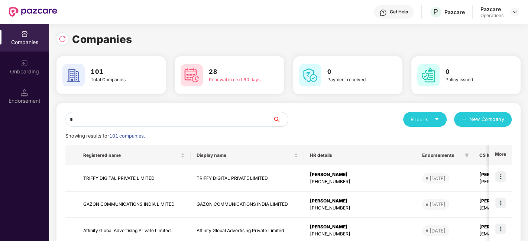
click at [125, 118] on input "*" at bounding box center [169, 119] width 208 height 15
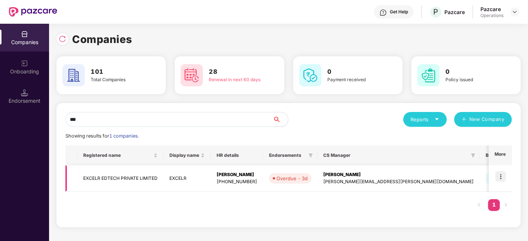
type input "***"
click at [499, 176] on img at bounding box center [500, 177] width 10 height 10
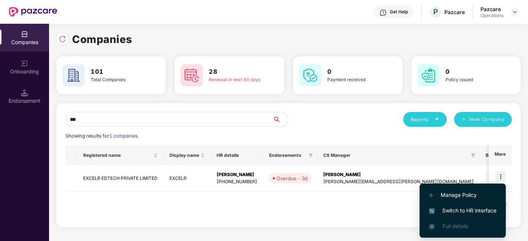
click at [454, 209] on span "Switch to HR interface" at bounding box center [463, 211] width 68 height 8
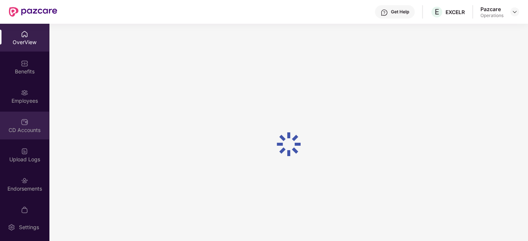
scroll to position [15, 0]
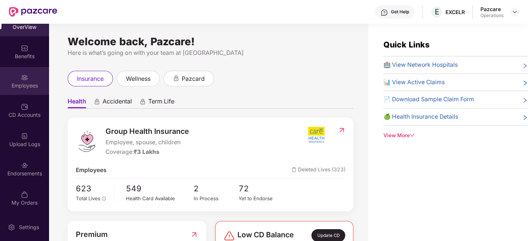
click at [14, 74] on div "Employees" at bounding box center [24, 81] width 49 height 28
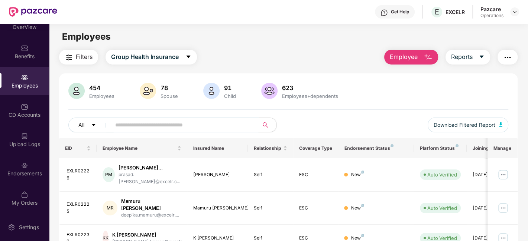
paste input "**********"
click at [155, 126] on input "**********" at bounding box center [181, 125] width 133 height 11
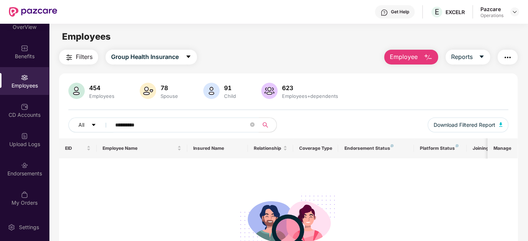
click at [119, 126] on input "**********" at bounding box center [181, 125] width 133 height 11
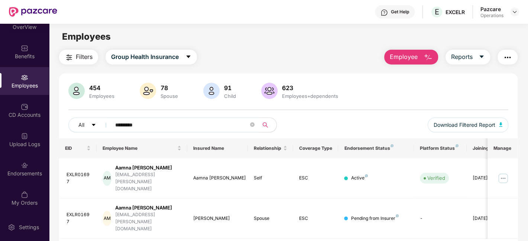
type input "*********"
click at [152, 124] on input "*********" at bounding box center [181, 125] width 133 height 11
